Goal: Find specific page/section: Find specific page/section

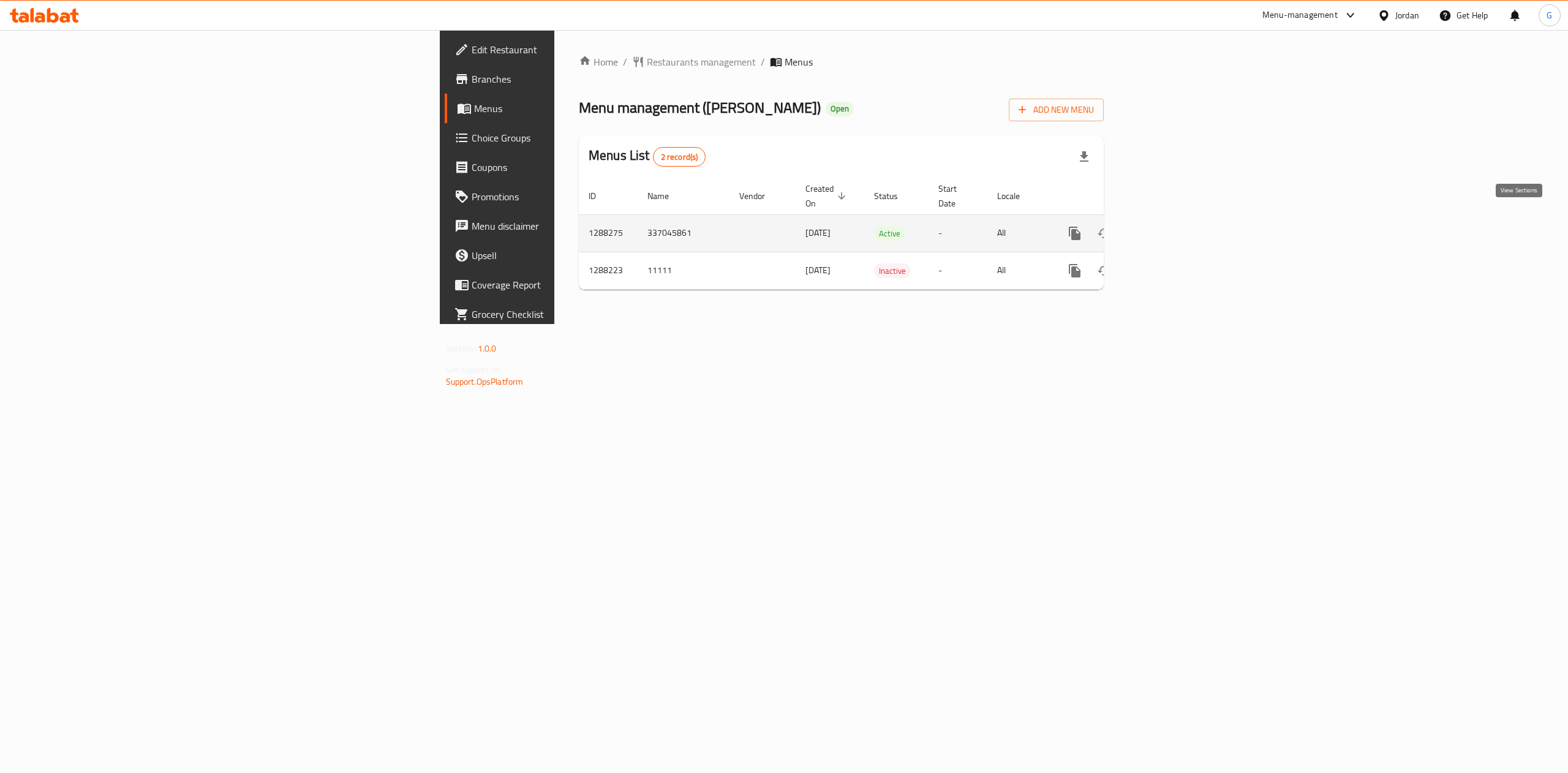
click at [1177, 224] on link "enhanced table" at bounding box center [1163, 233] width 29 height 29
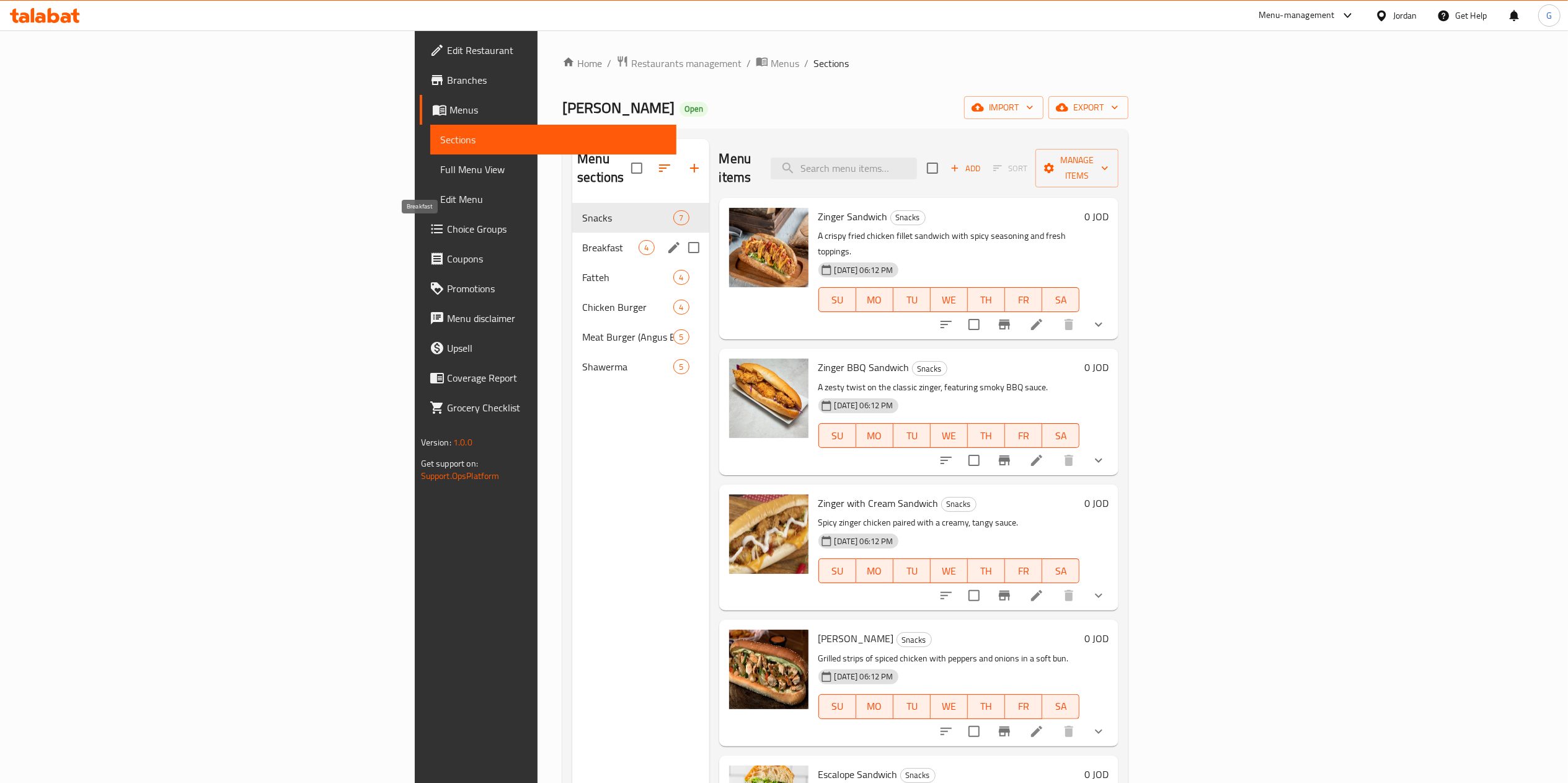
click at [582, 240] on span "Breakfast" at bounding box center [610, 247] width 56 height 15
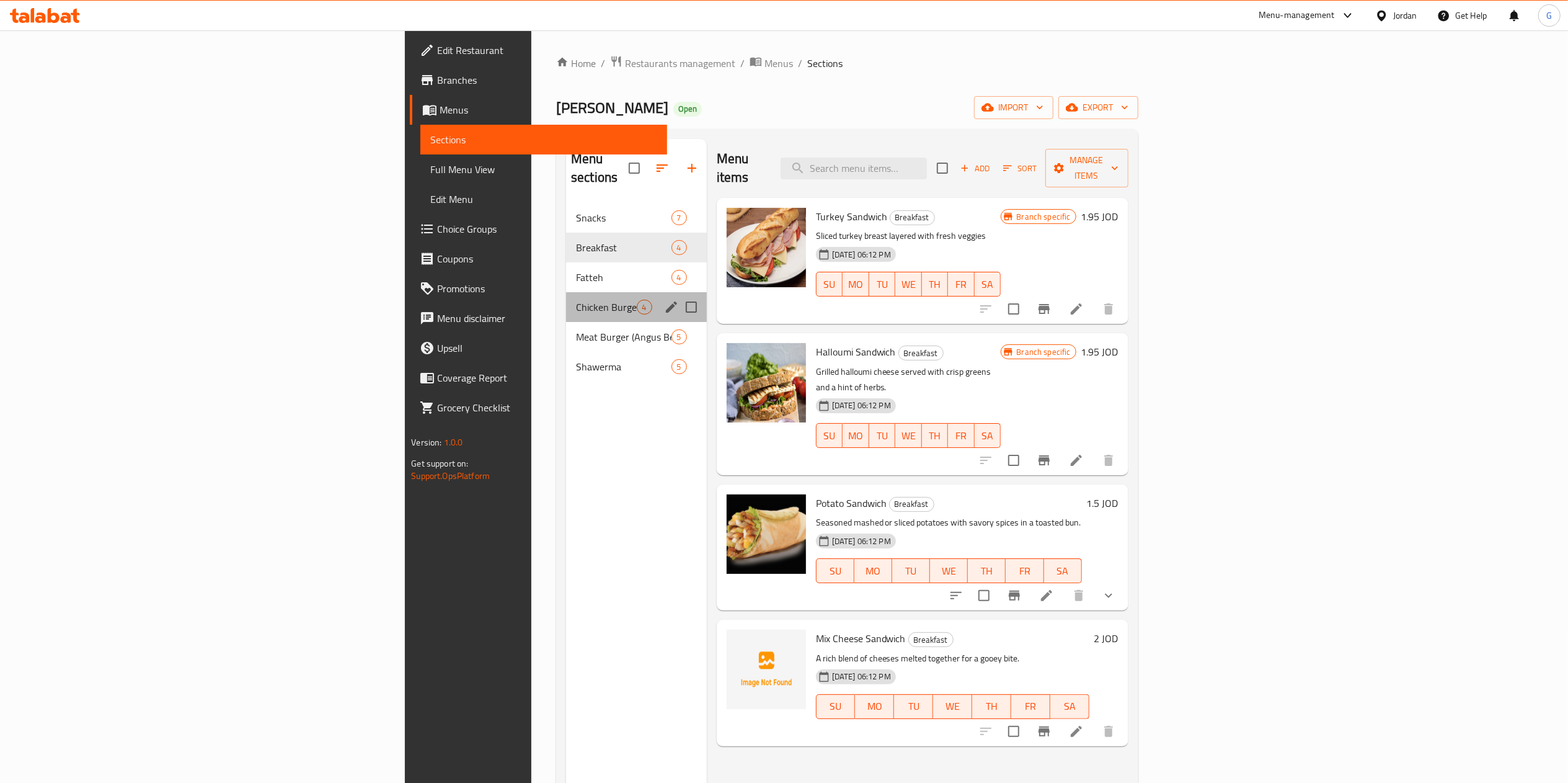
click at [566, 292] on div "Chicken Burger 4" at bounding box center [636, 307] width 141 height 29
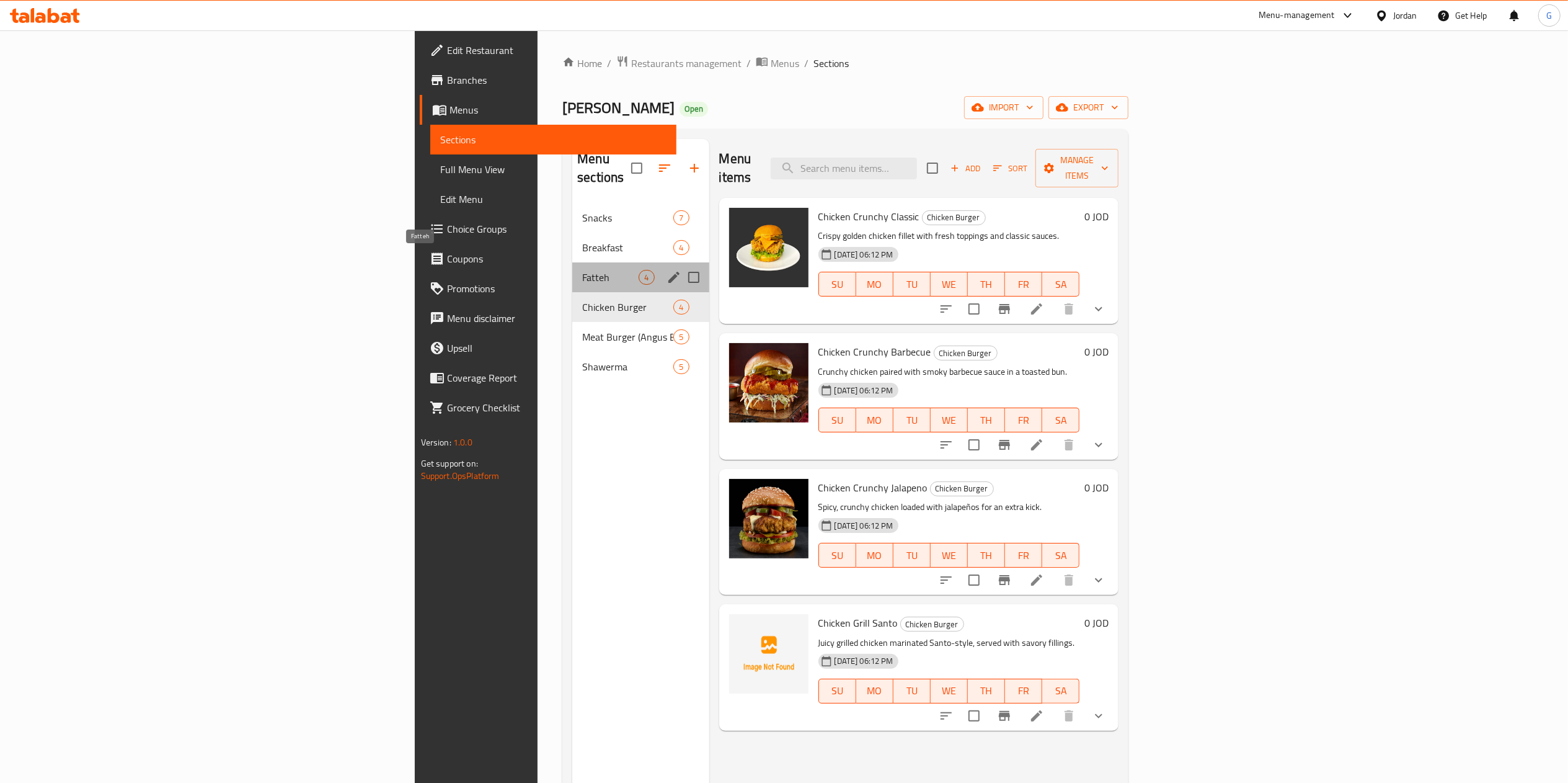
click at [582, 270] on span "Fatteh" at bounding box center [610, 277] width 56 height 15
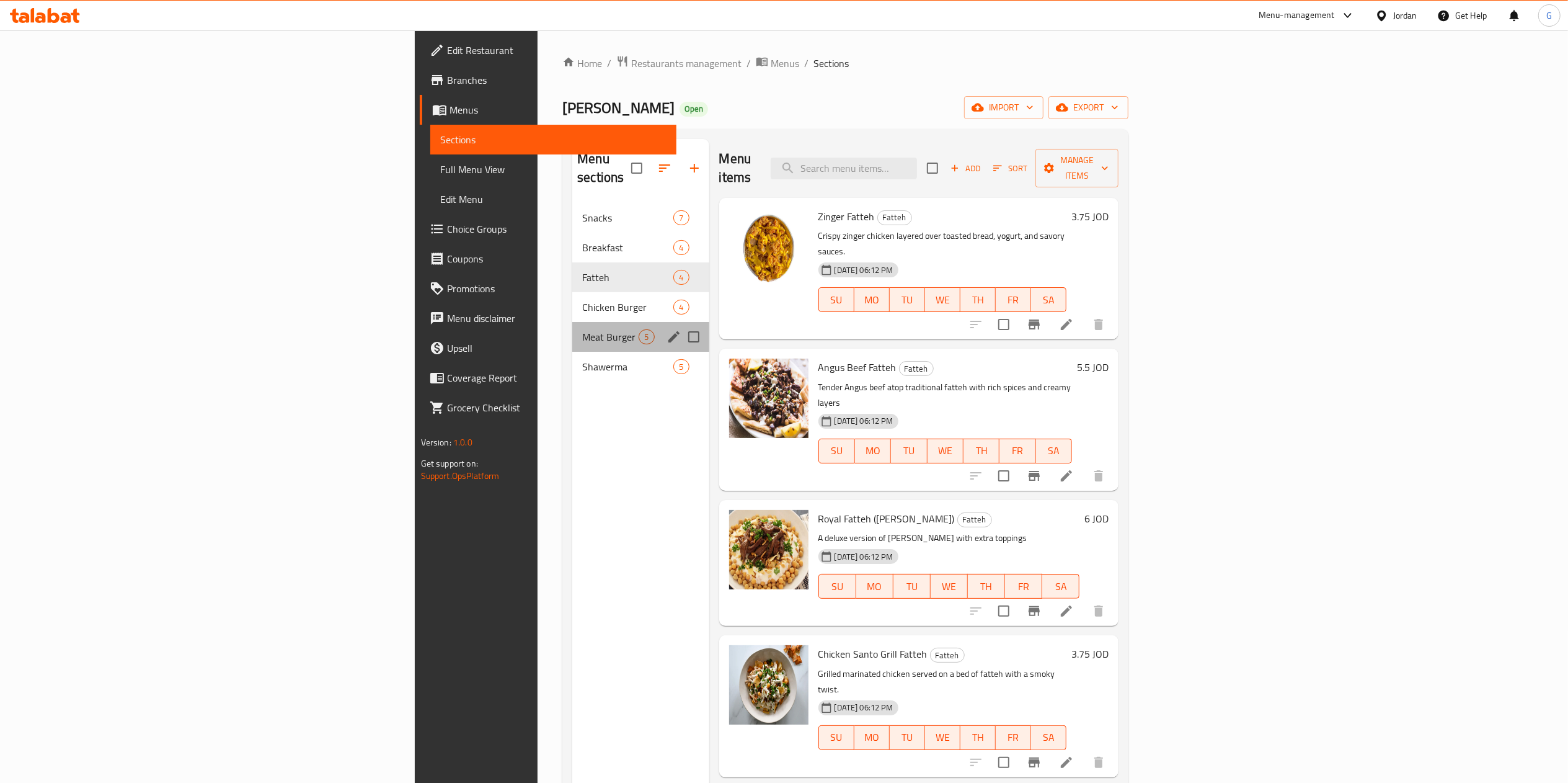
click at [573, 322] on div "Meat Burger (Angus Beef) 5" at bounding box center [641, 337] width 137 height 29
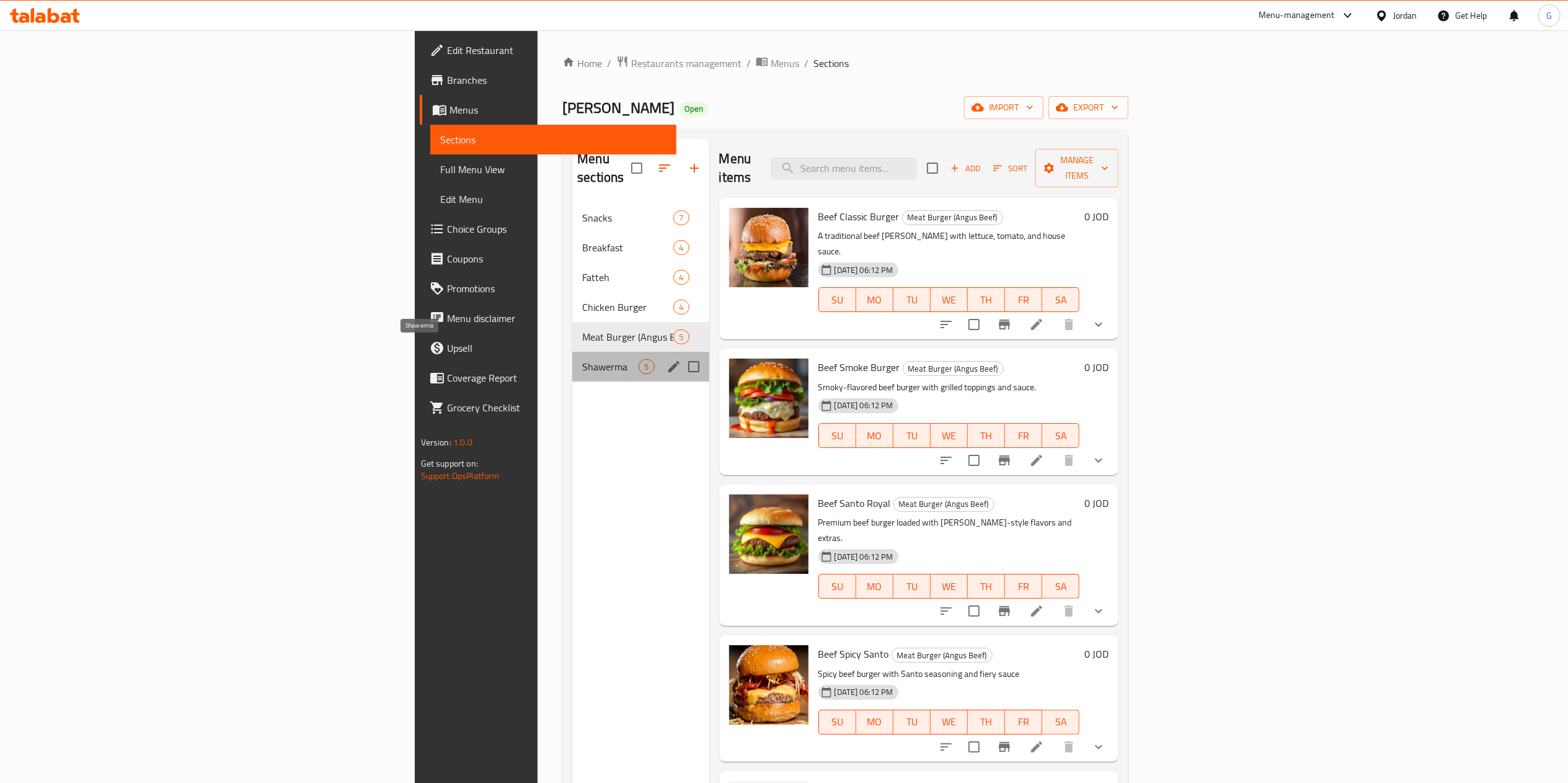
click at [582, 359] on span "Shawerma" at bounding box center [610, 366] width 56 height 15
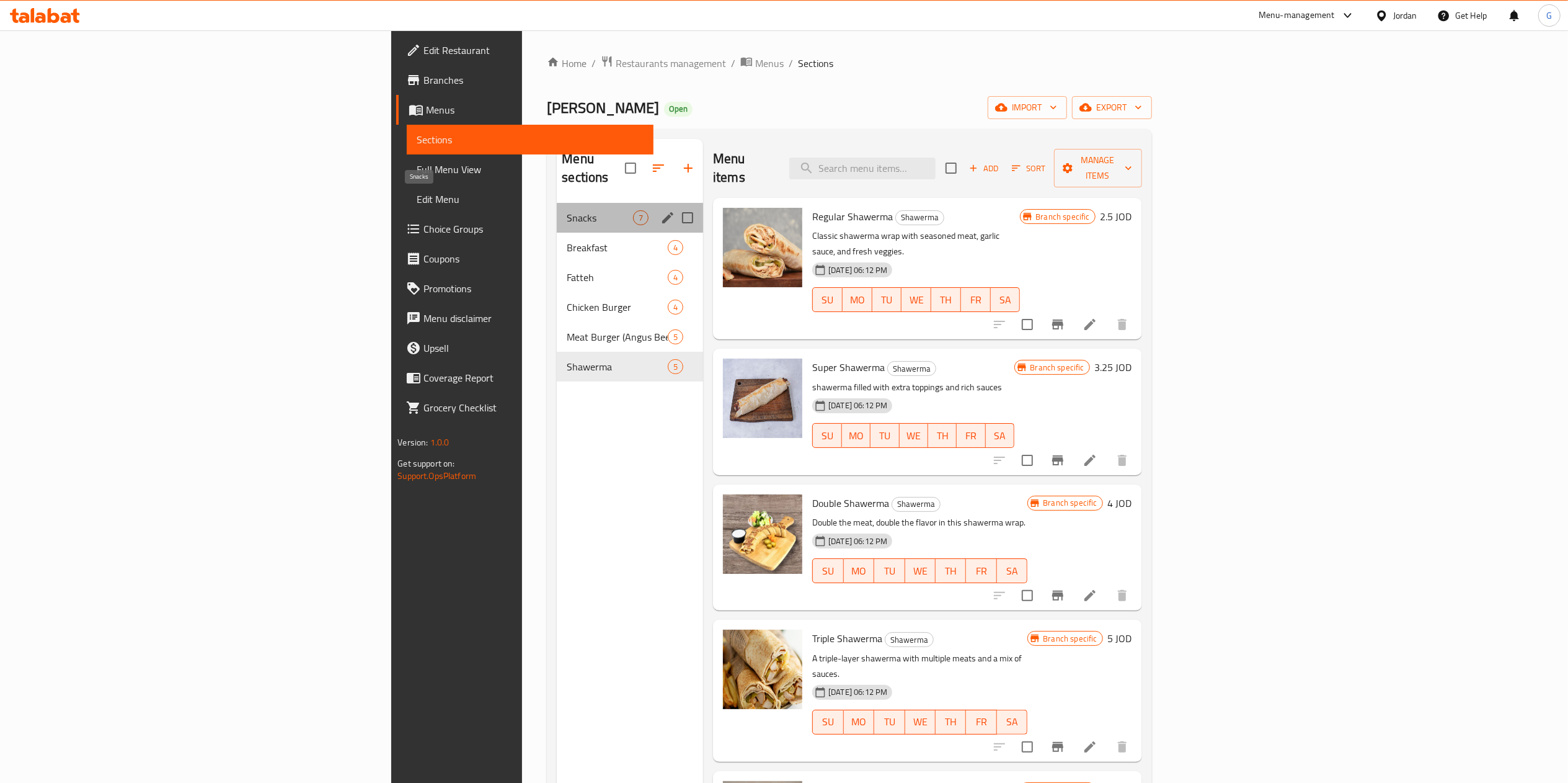
click at [566, 210] on span "Snacks" at bounding box center [599, 217] width 67 height 15
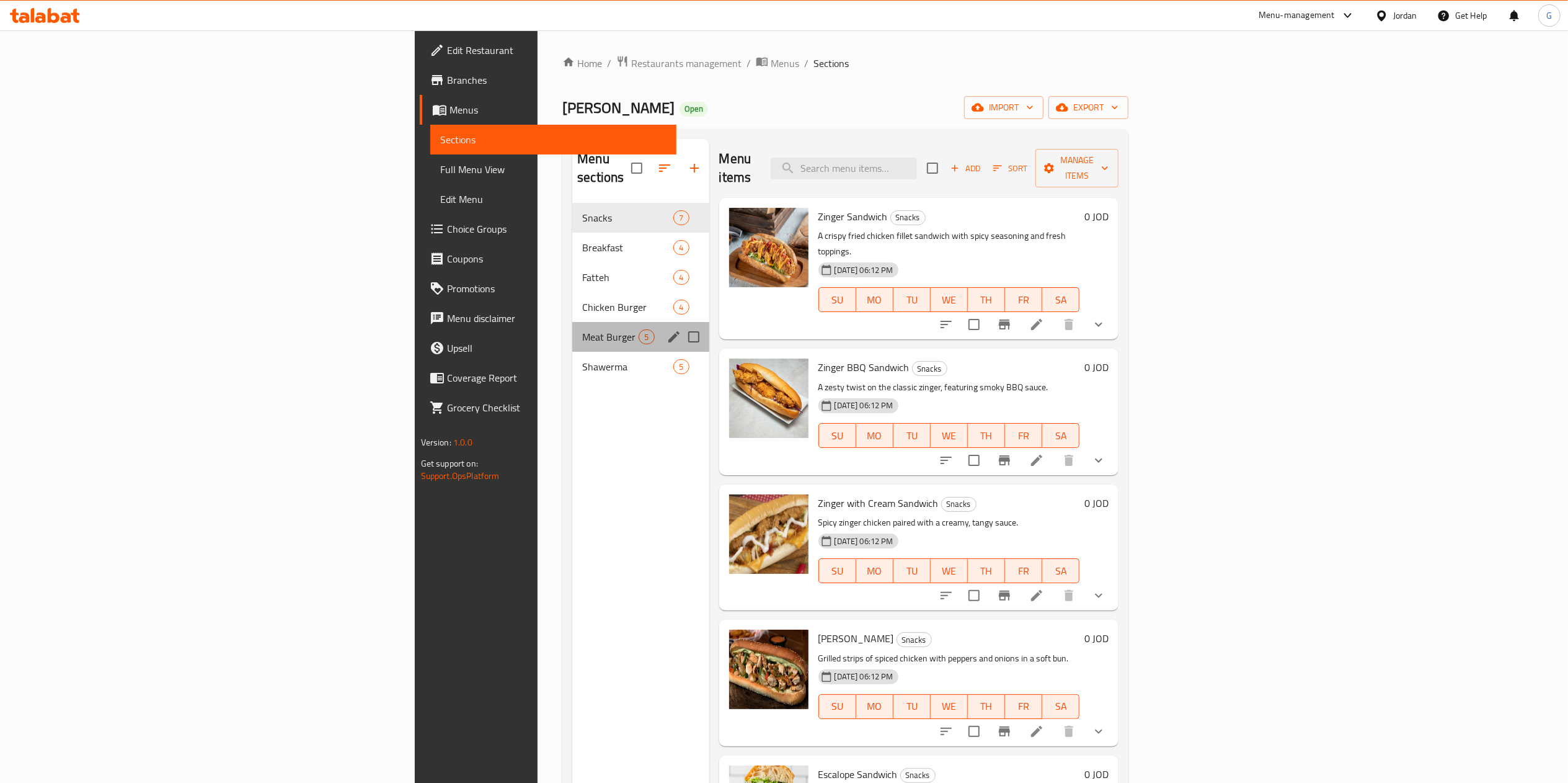
click at [573, 322] on div "Meat Burger (Angus Beef) 5" at bounding box center [641, 337] width 137 height 29
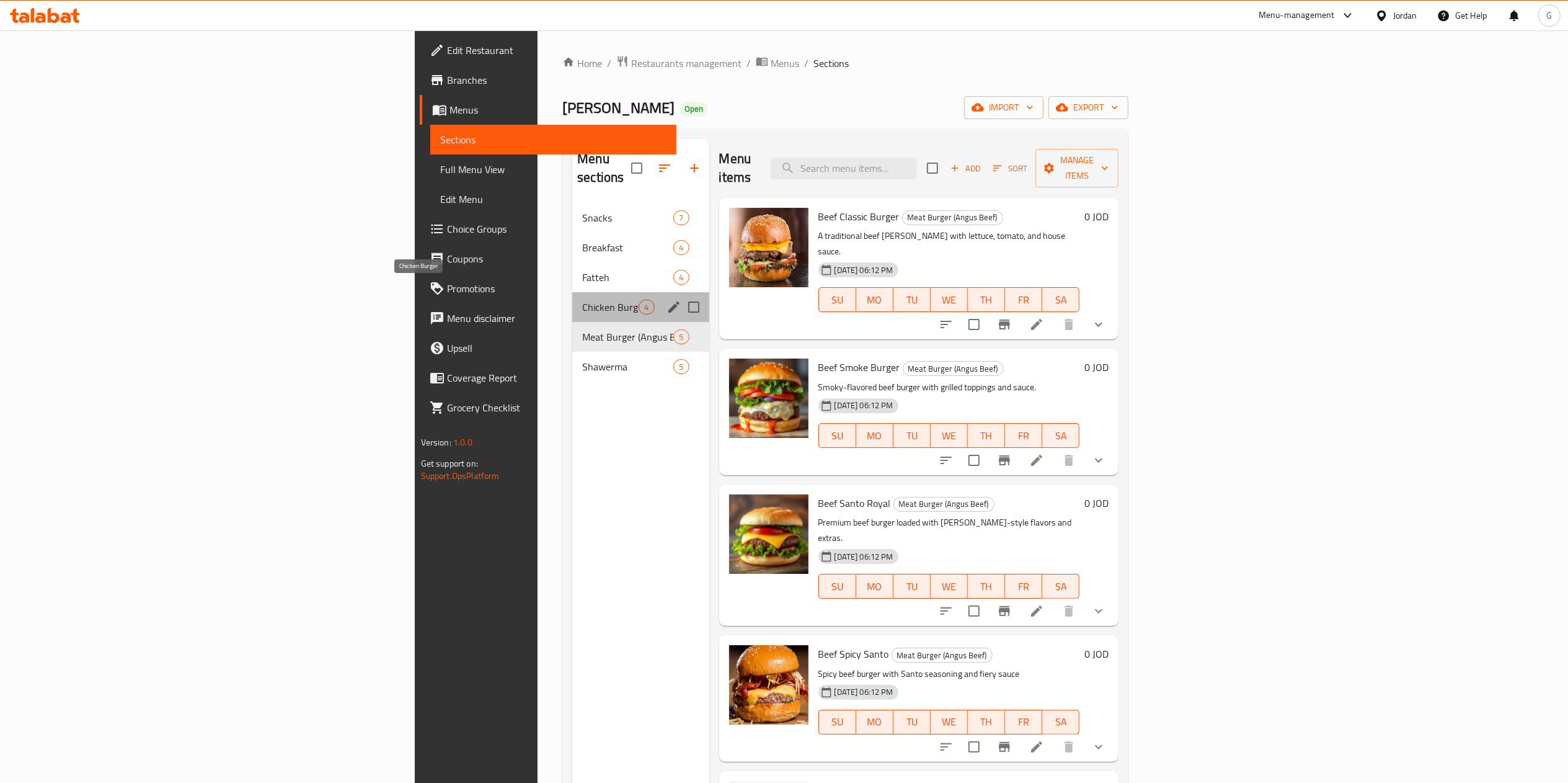
click at [582, 299] on span "Chicken Burger" at bounding box center [610, 306] width 56 height 15
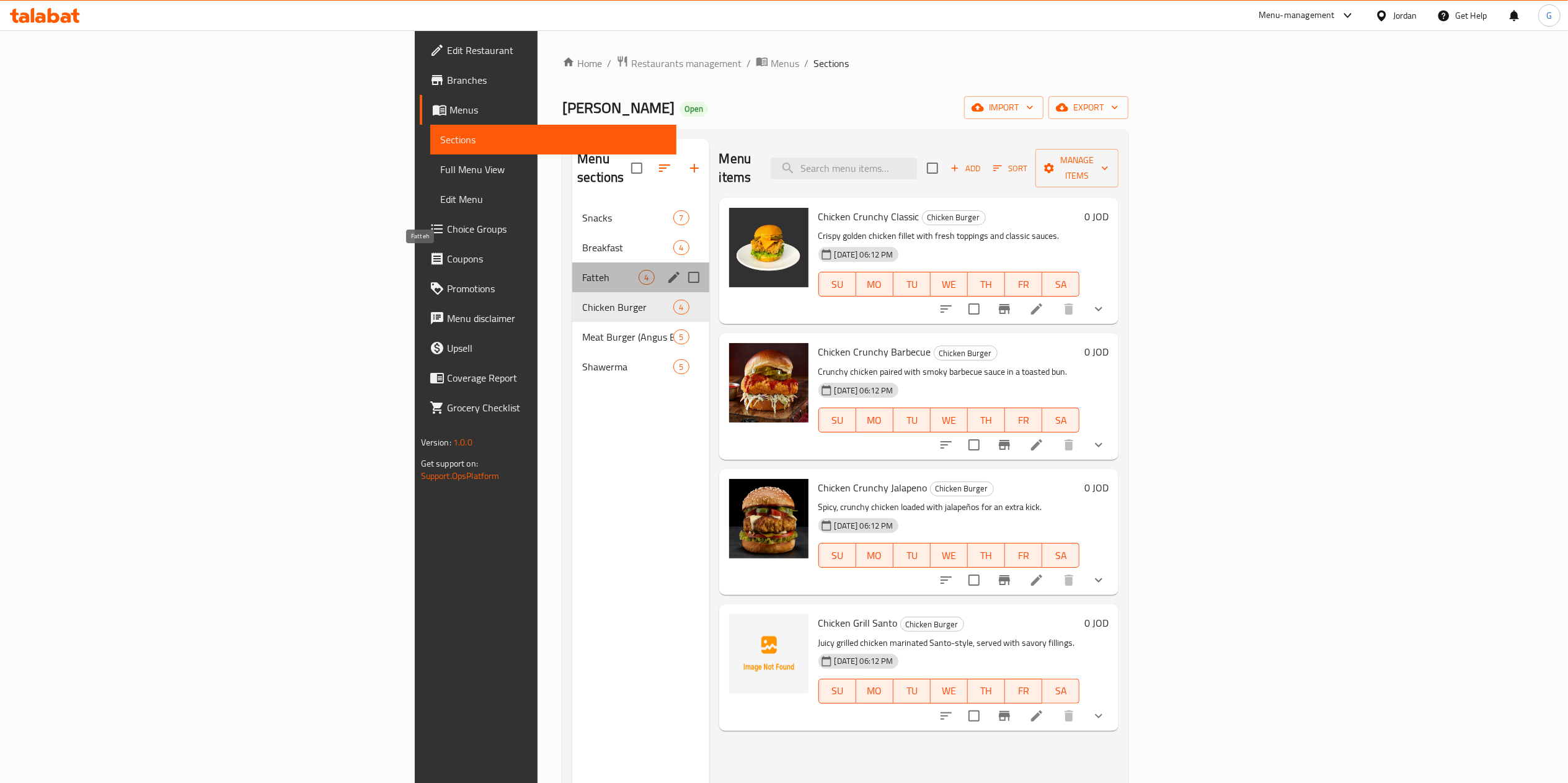
click at [582, 270] on span "Fatteh" at bounding box center [610, 277] width 56 height 15
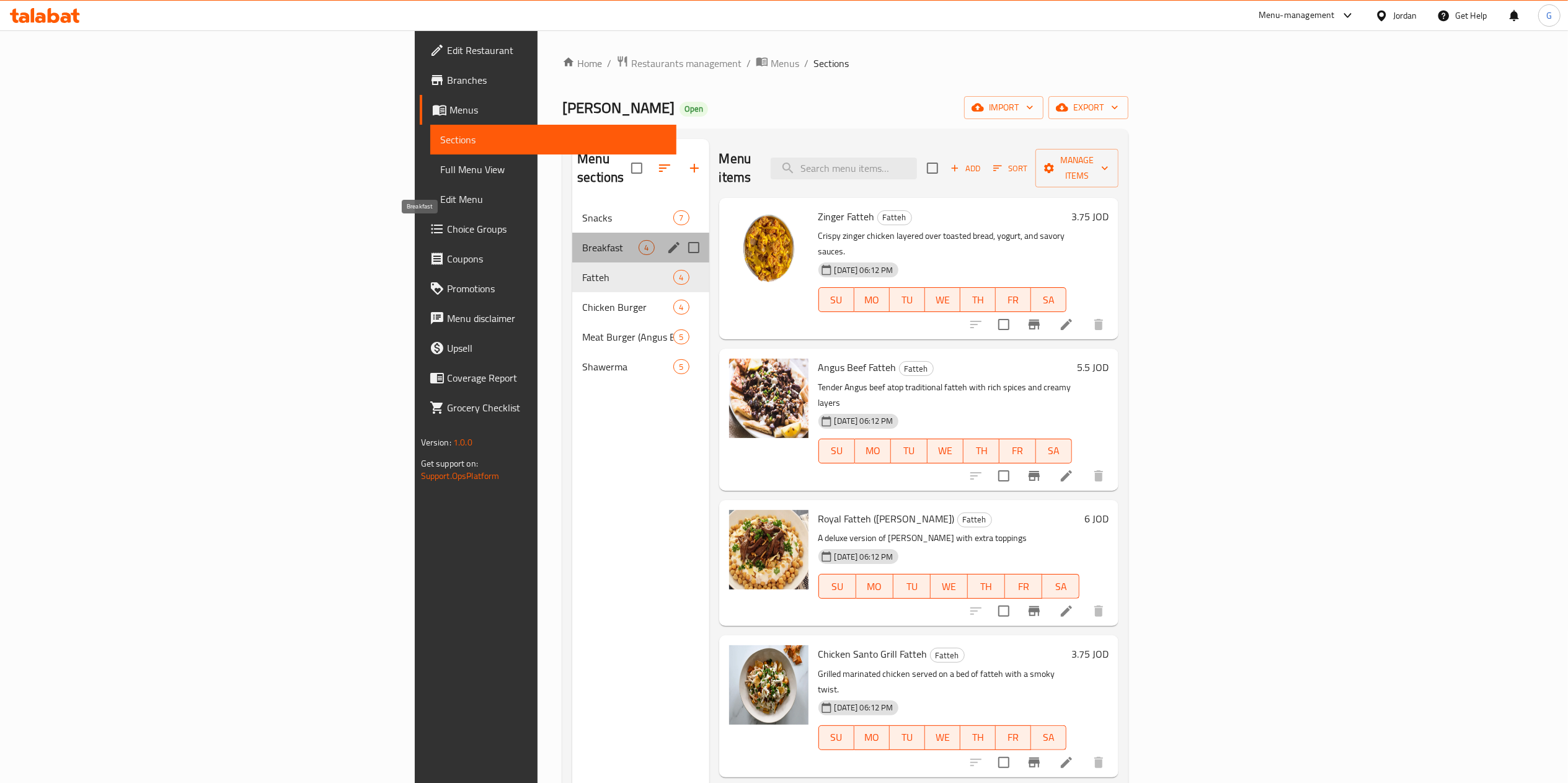
click at [582, 240] on span "Breakfast" at bounding box center [610, 247] width 56 height 15
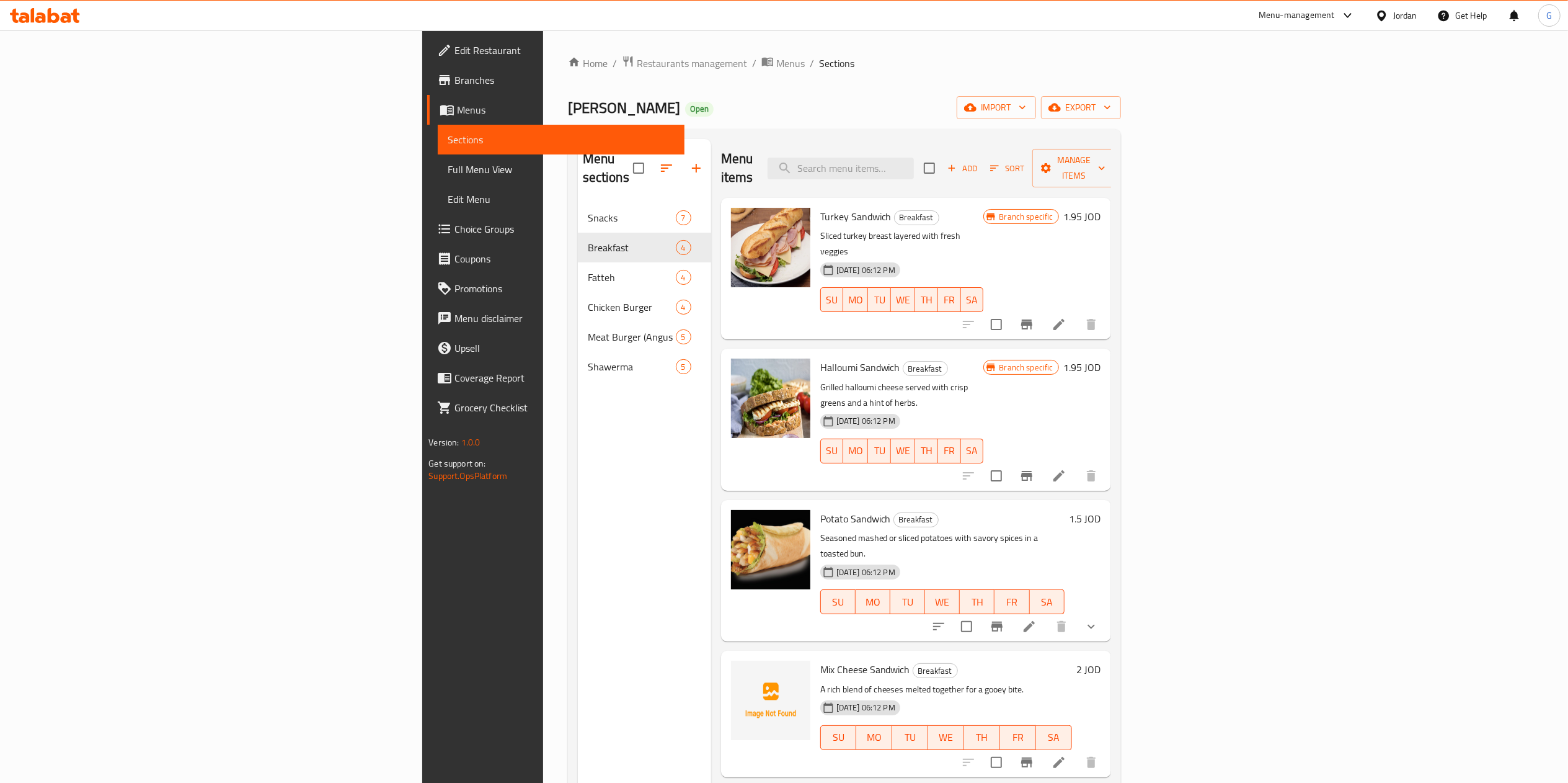
click at [1064, 36] on div "Home / Restaurants management / Menus / Sections [PERSON_NAME] Open import expo…" at bounding box center [844, 493] width 603 height 926
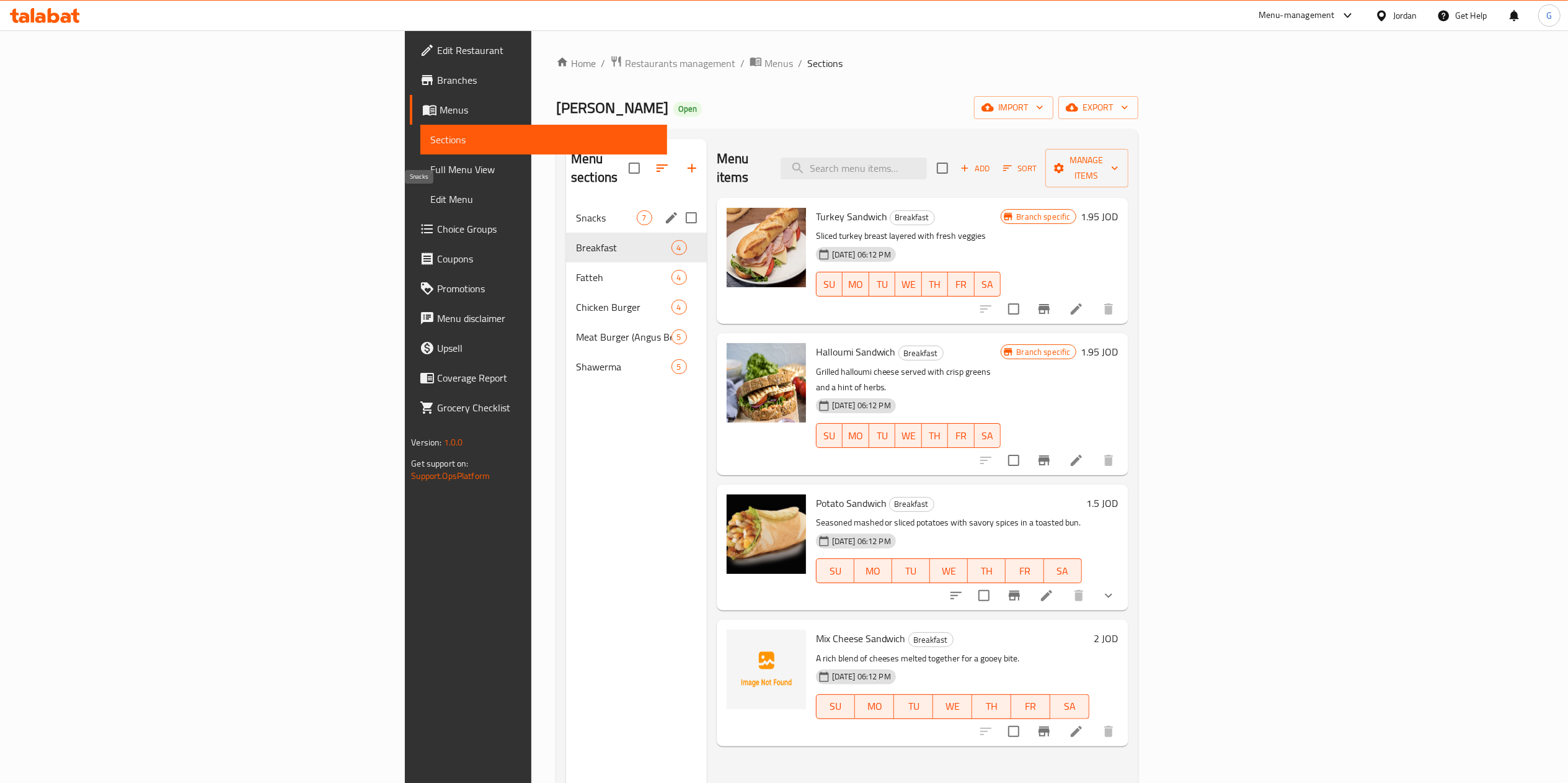
click at [576, 210] on span "Snacks" at bounding box center [606, 217] width 61 height 15
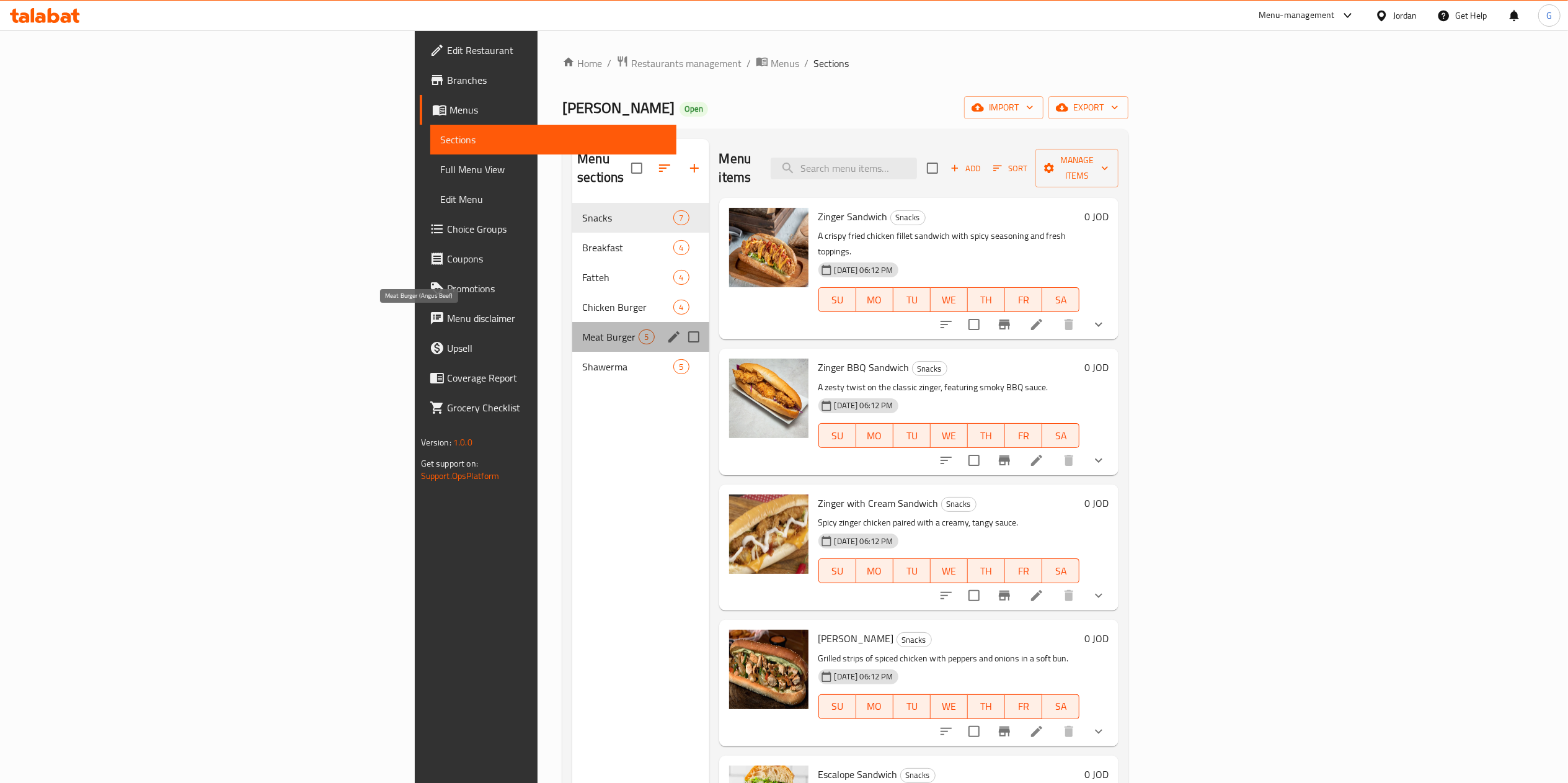
click at [582, 330] on span "Meat Burger (Angus Beef)" at bounding box center [610, 337] width 56 height 15
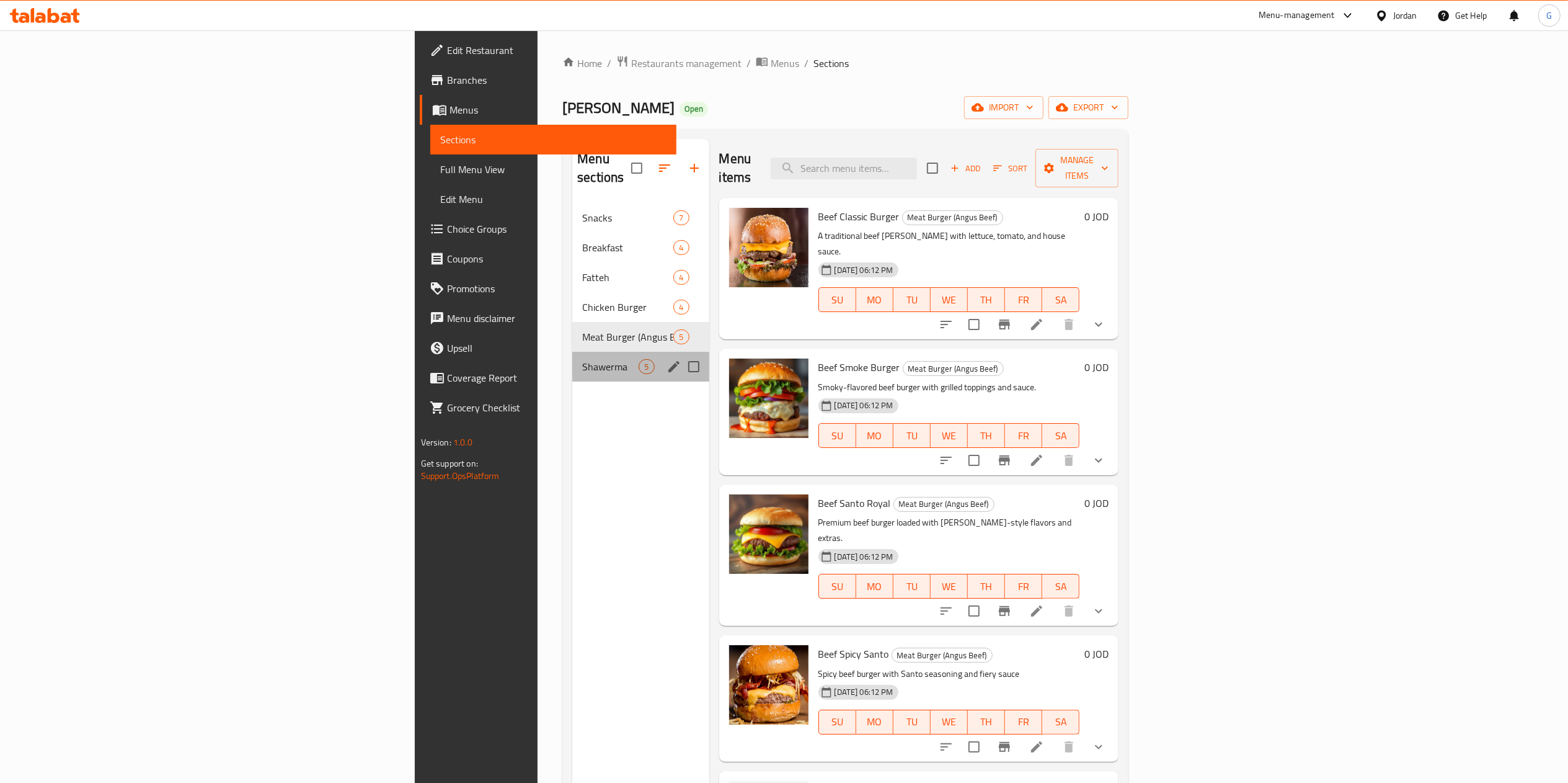
click at [573, 351] on div "Shawerma 5" at bounding box center [641, 366] width 137 height 29
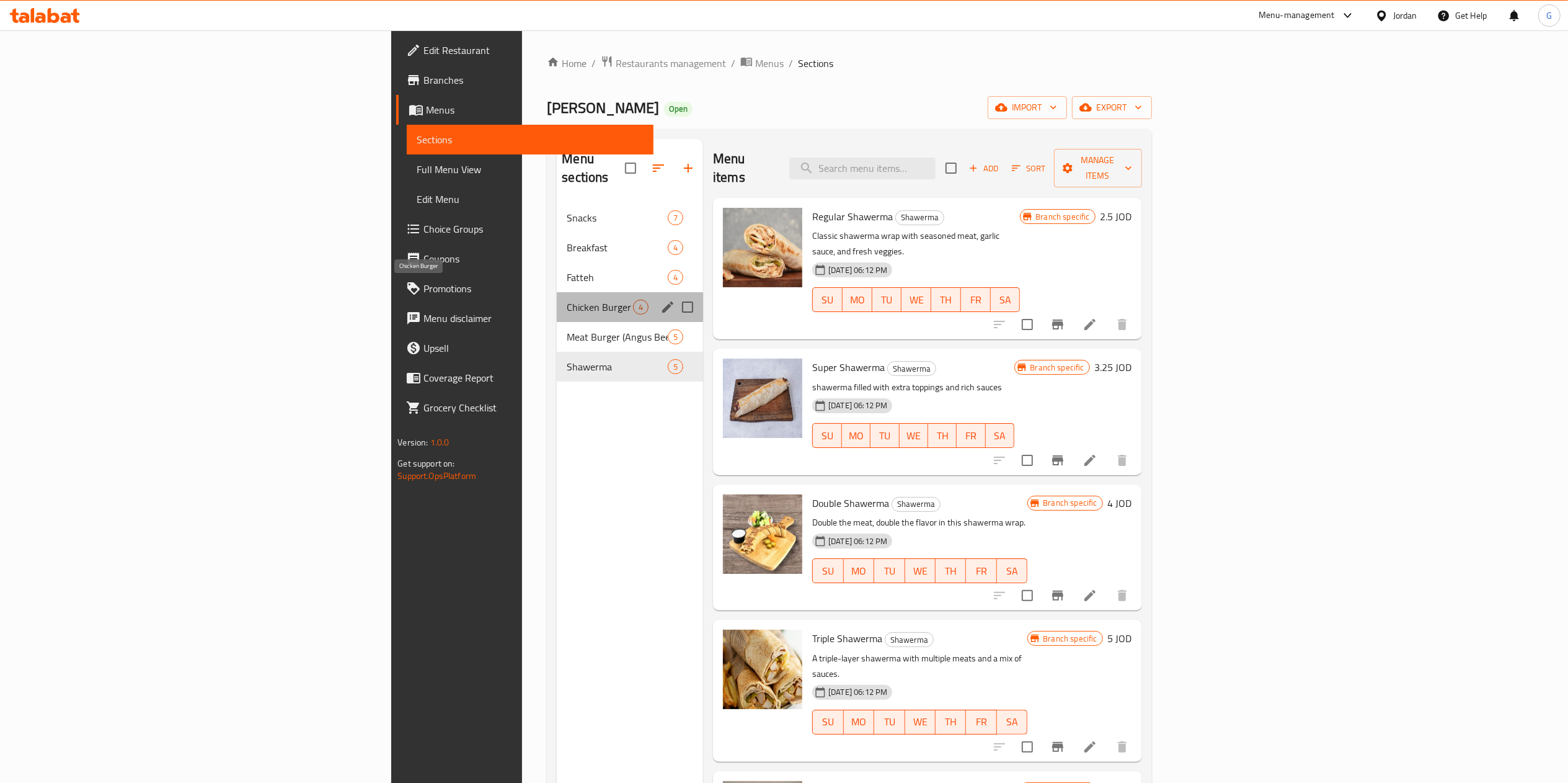
click at [566, 299] on span "Chicken Burger" at bounding box center [599, 306] width 67 height 15
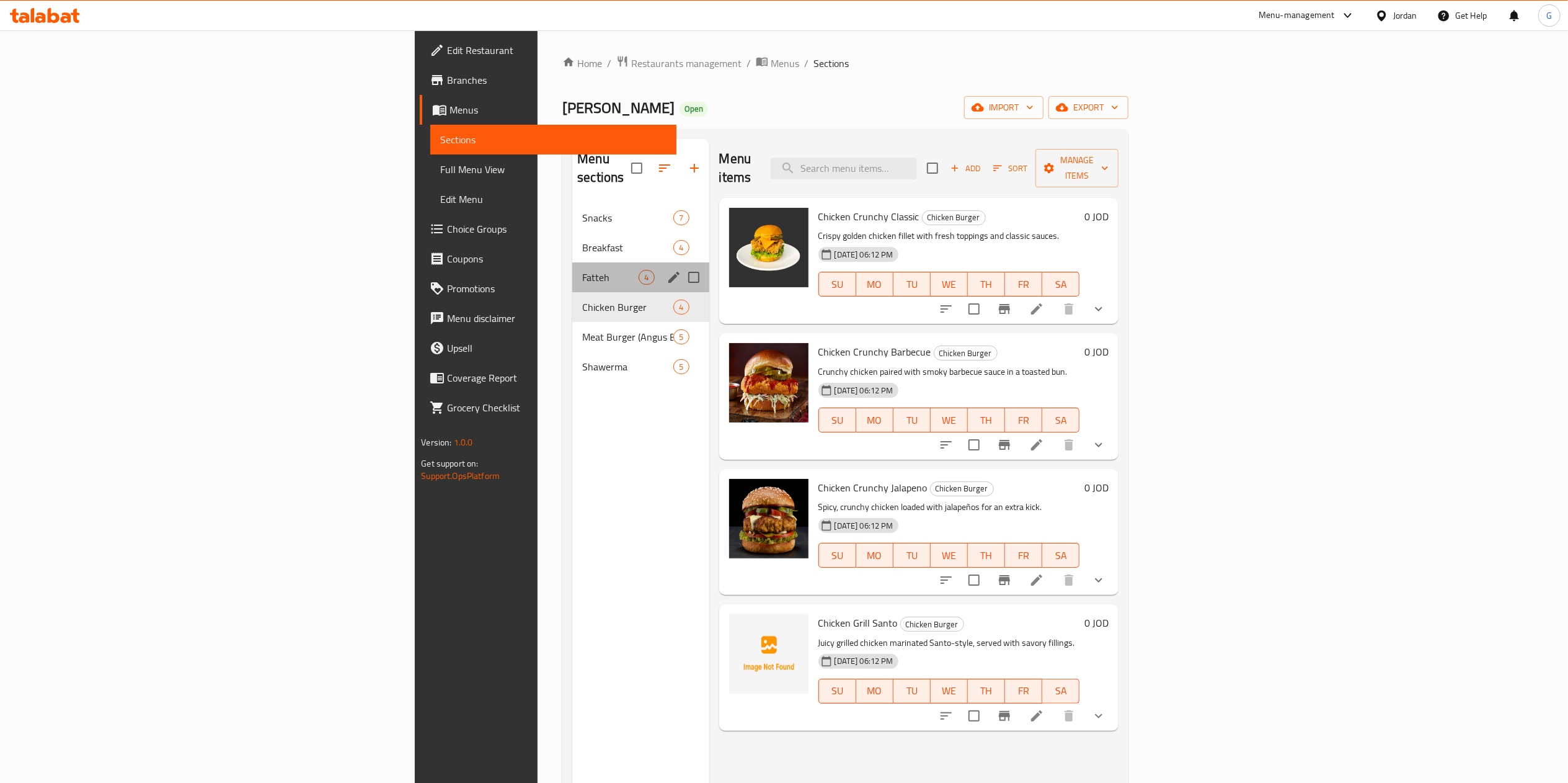
click at [573, 262] on div "Fatteh 4" at bounding box center [641, 277] width 137 height 29
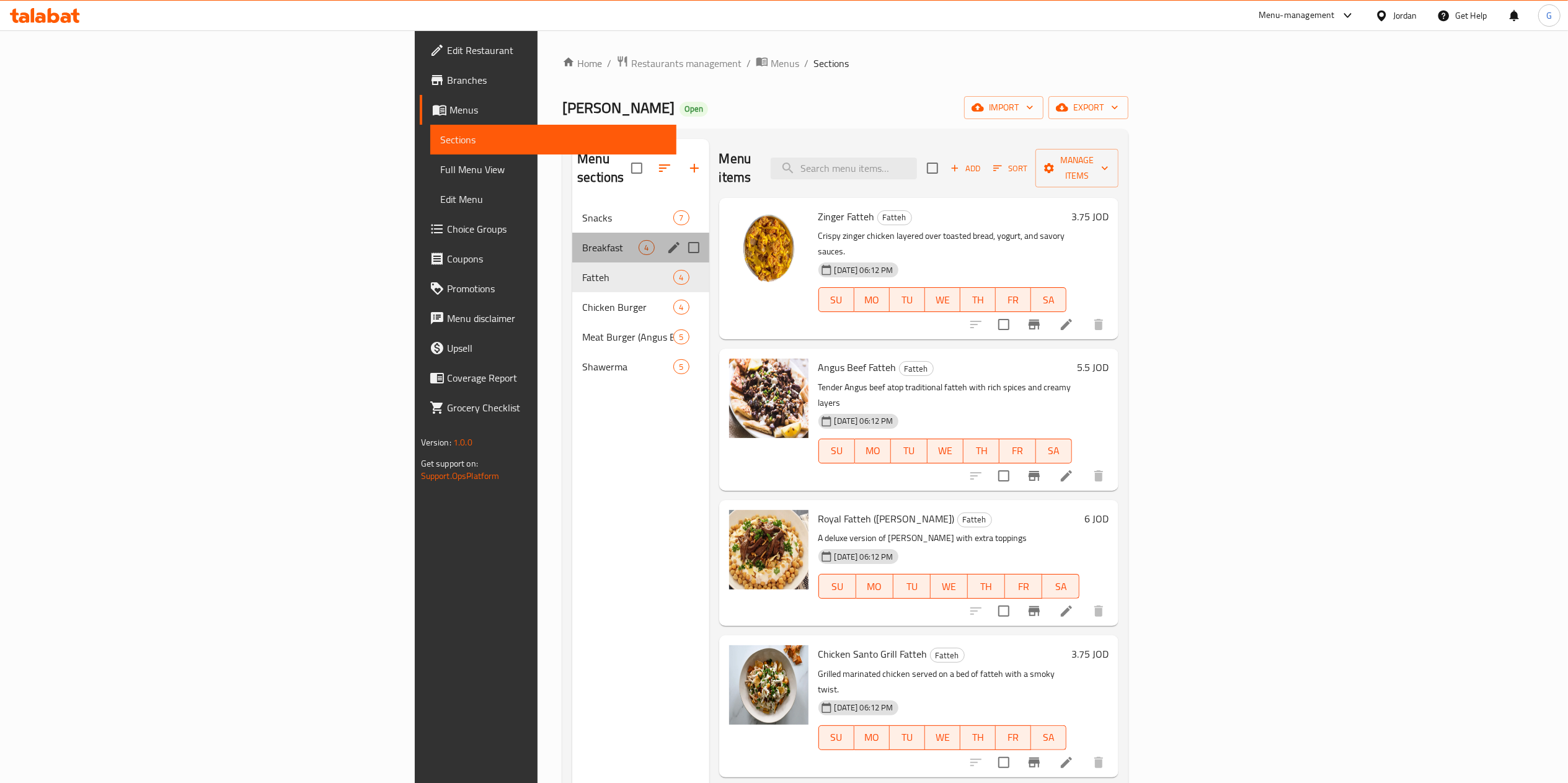
click at [573, 233] on div "Breakfast 4" at bounding box center [641, 247] width 137 height 29
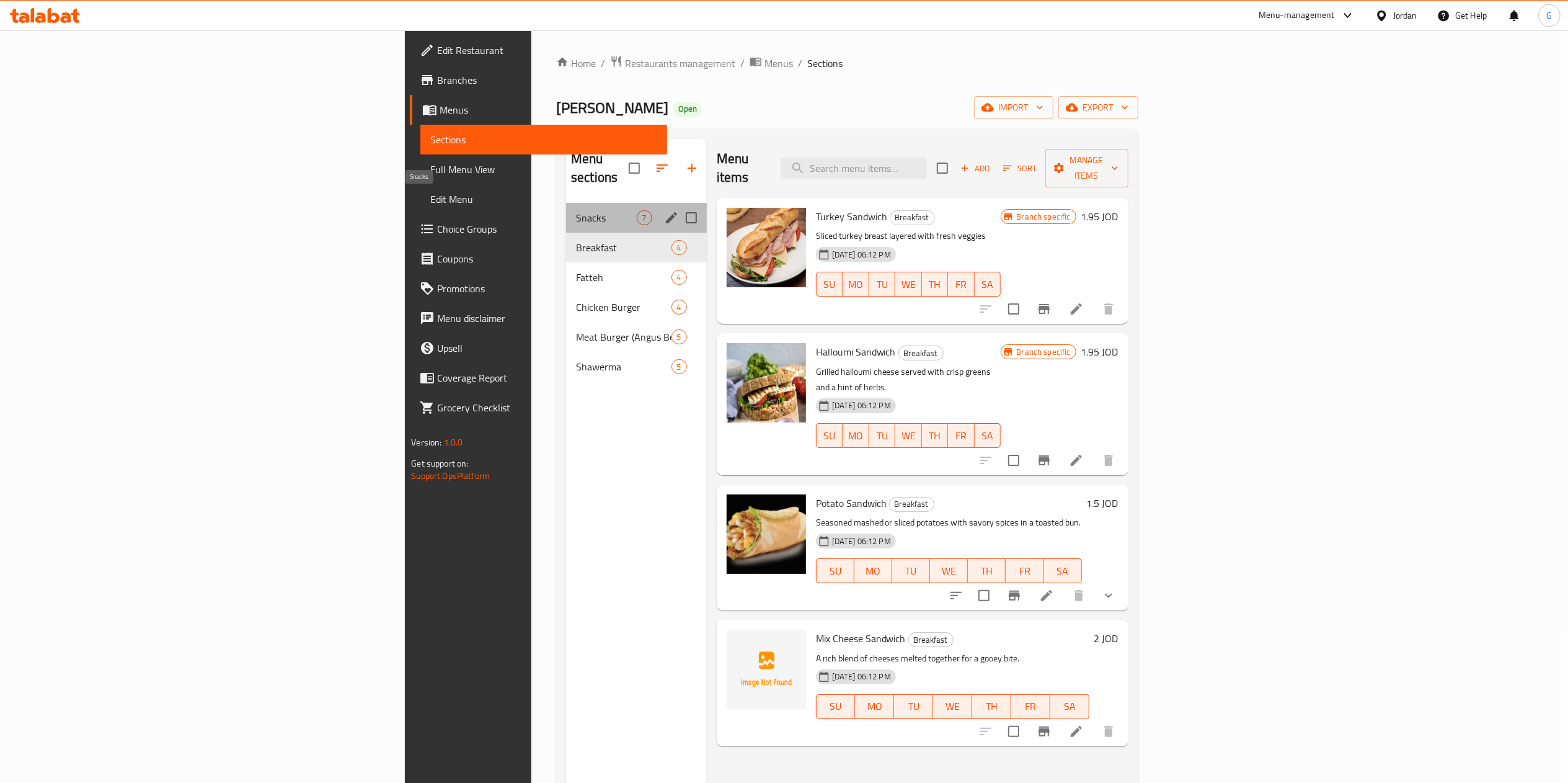
click at [576, 210] on span "Snacks" at bounding box center [606, 217] width 61 height 15
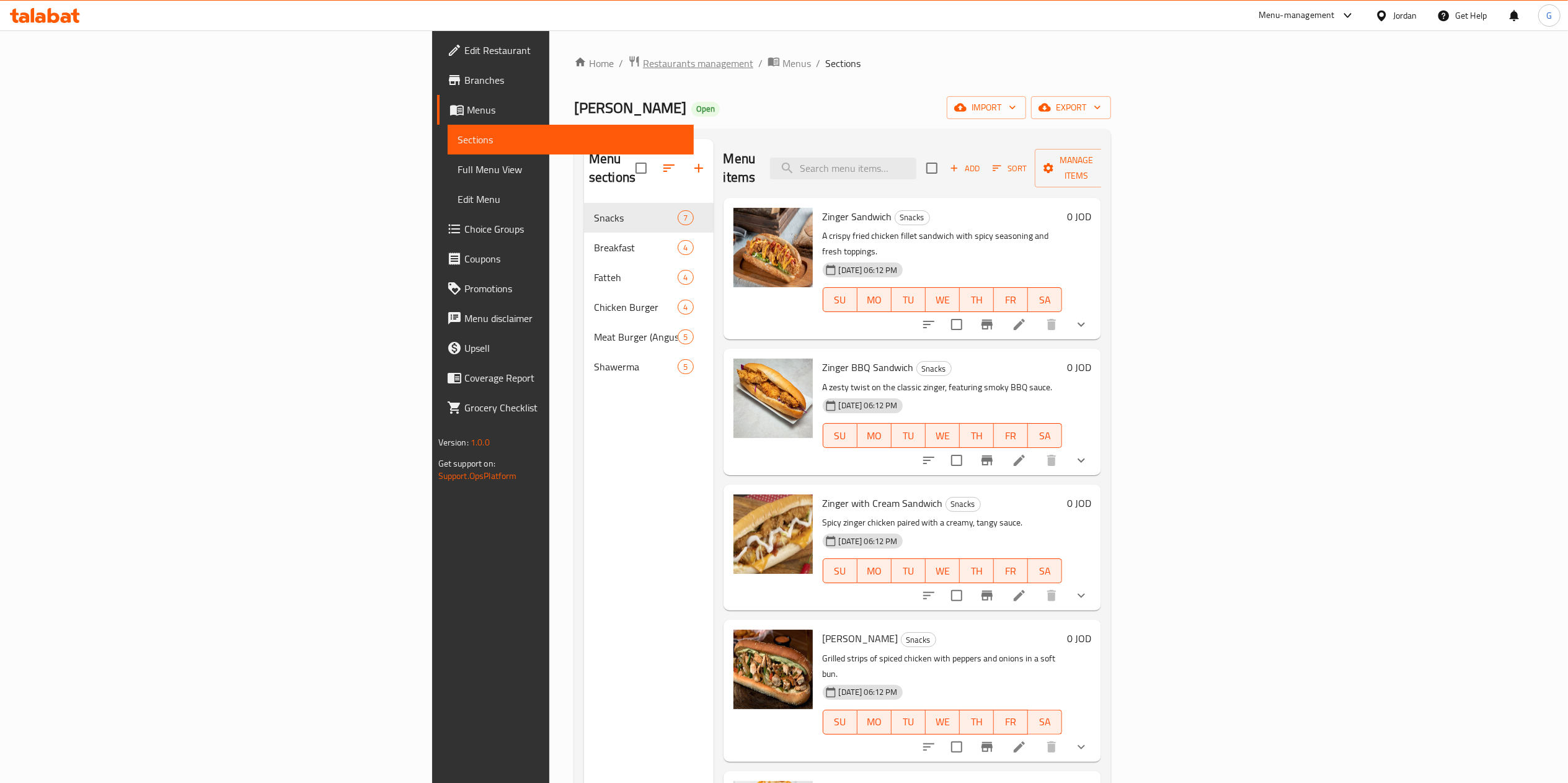
click at [643, 67] on span "Restaurants management" at bounding box center [698, 63] width 111 height 15
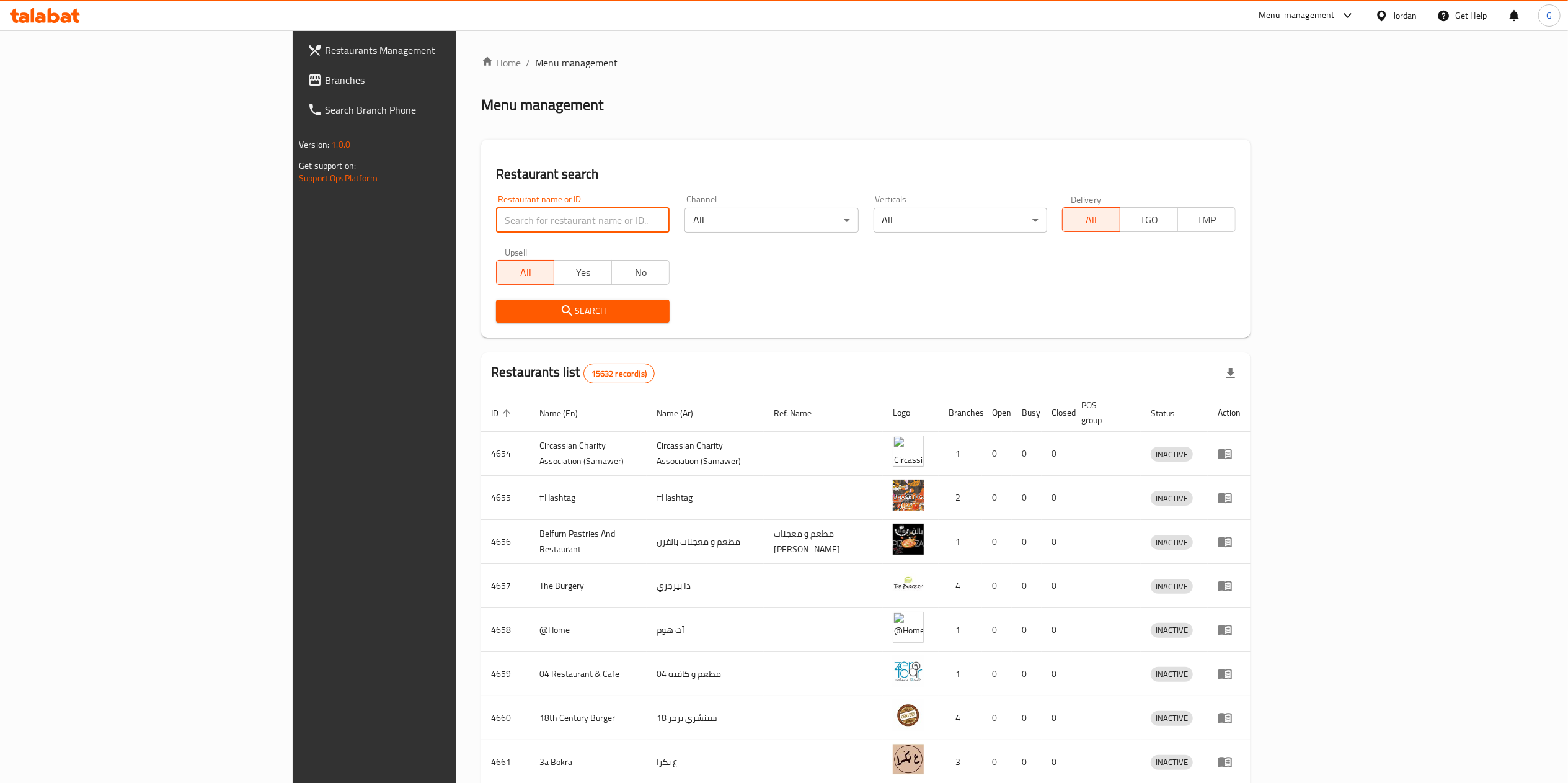
click at [496, 220] on input "search" at bounding box center [582, 220] width 174 height 25
paste input "Yagoo's Fried Chicken"
type input "Yagoo's Fried Chicken"
click button "Search" at bounding box center [582, 311] width 174 height 23
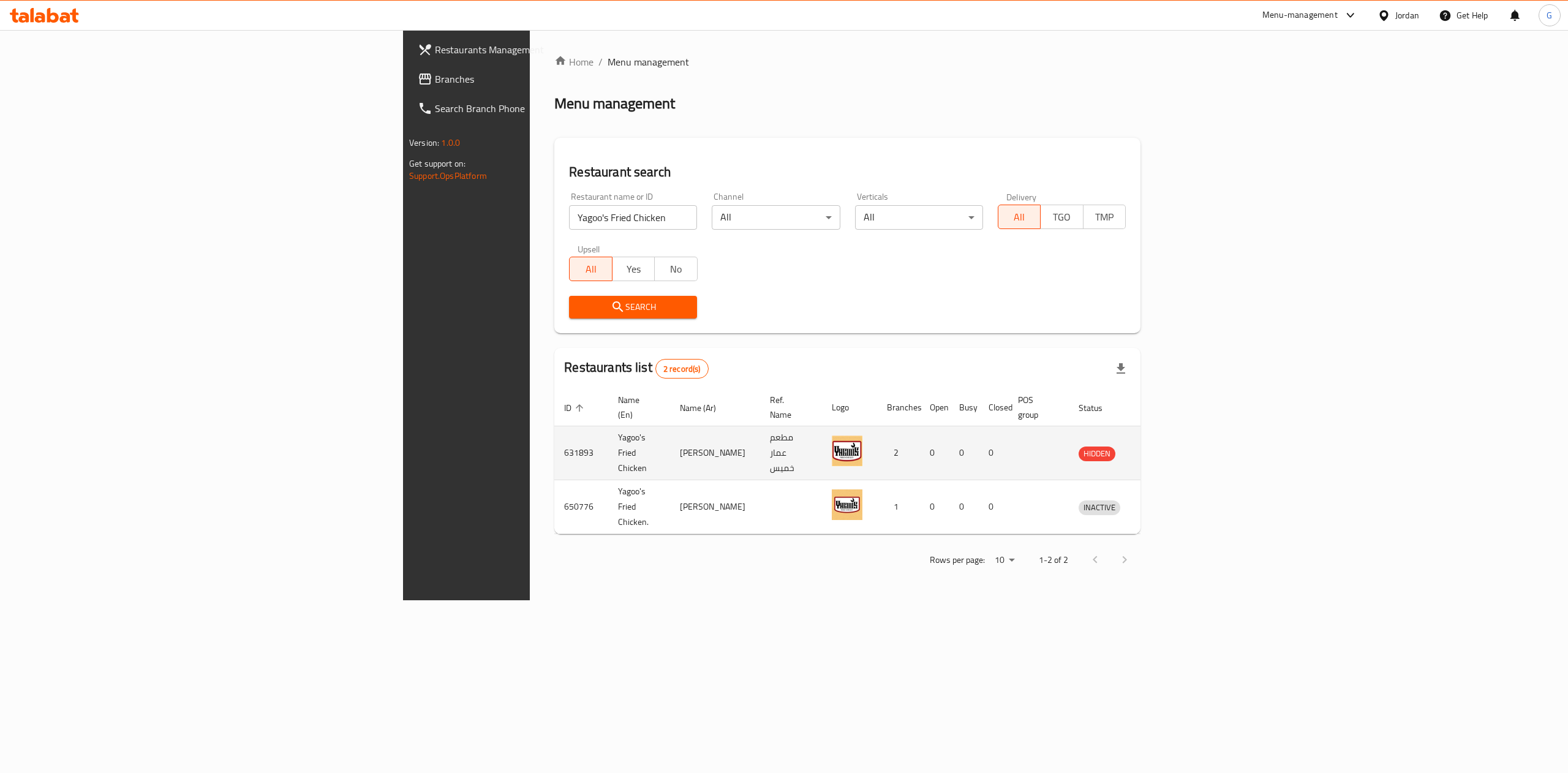
click at [555, 438] on td "631893" at bounding box center [581, 453] width 54 height 54
copy td "631893"
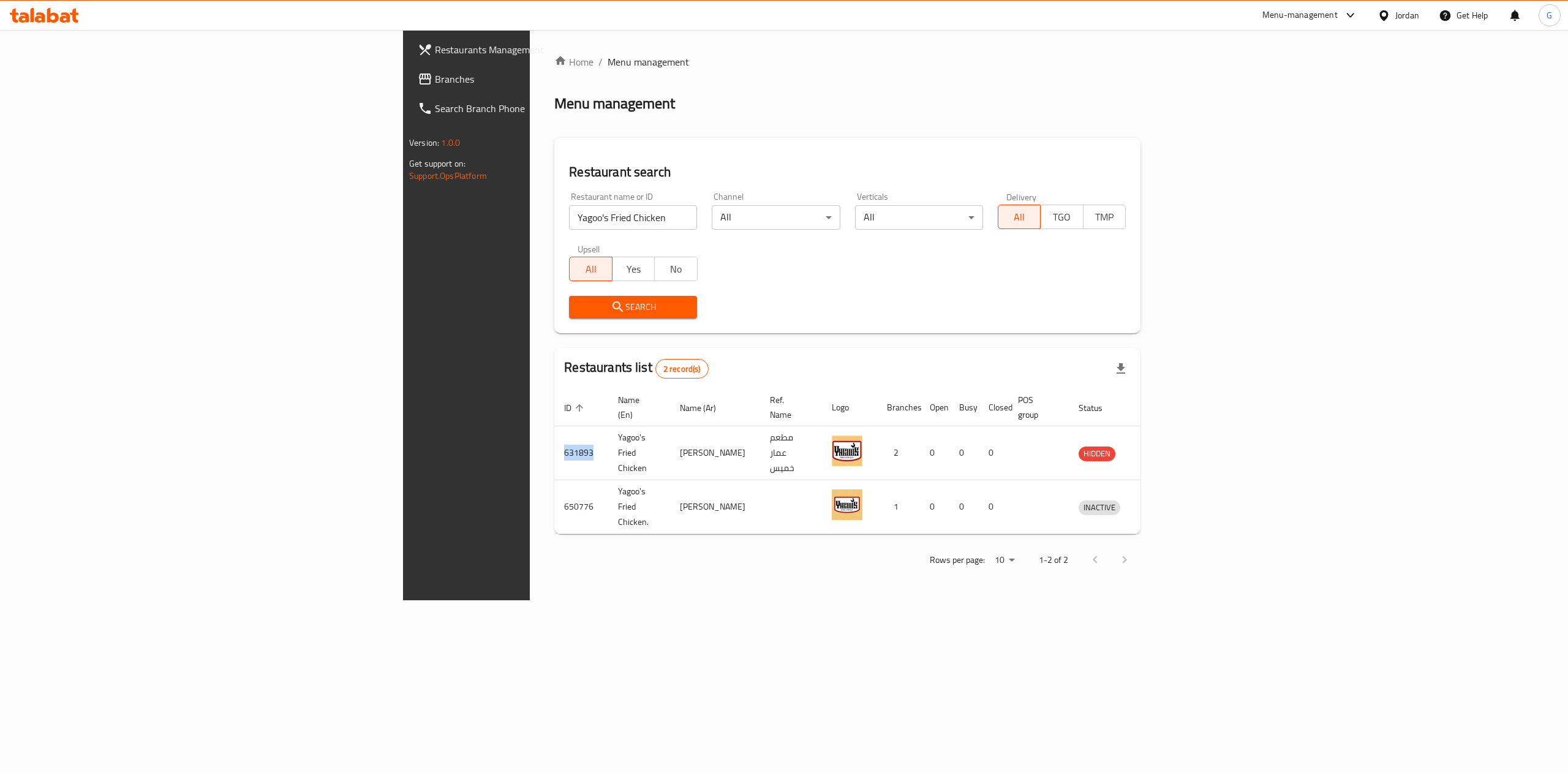
click at [46, 12] on icon at bounding box center [44, 15] width 69 height 15
